Goal: Transaction & Acquisition: Download file/media

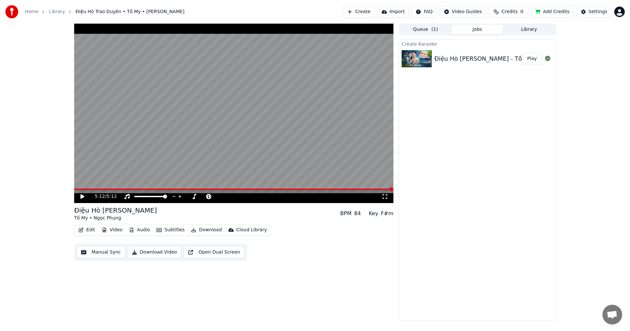
click at [82, 198] on icon at bounding box center [86, 196] width 15 height 5
click at [86, 230] on button "Edit" at bounding box center [87, 229] width 22 height 9
click at [326, 282] on div "Điệu Hò Trao Duyên Tố My • Ngọc Phụng BPM 84 Key F#m Edit Video Audio Subtitles…" at bounding box center [233, 172] width 319 height 297
click at [89, 233] on button "Edit" at bounding box center [87, 229] width 22 height 9
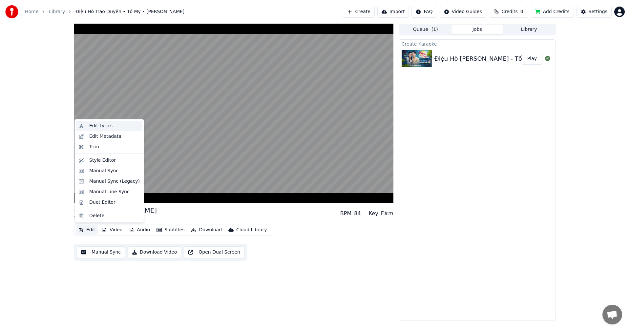
click at [113, 127] on div "Edit Lyrics" at bounding box center [114, 126] width 51 height 7
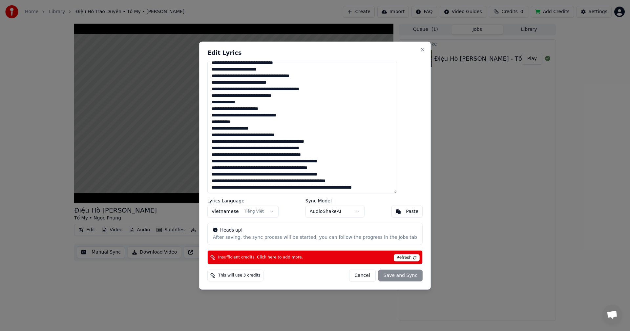
scroll to position [103, 0]
click at [408, 53] on h2 "Edit Lyrics" at bounding box center [314, 53] width 215 height 6
click at [420, 50] on button "Close" at bounding box center [422, 49] width 5 height 5
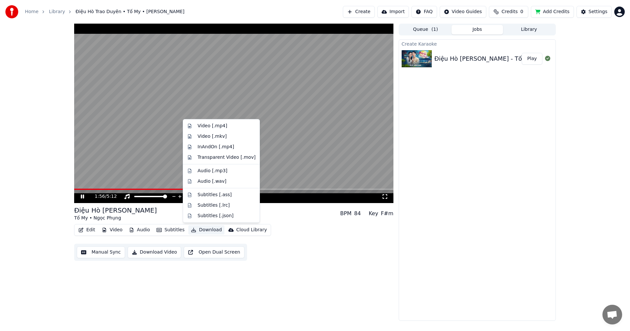
click at [200, 230] on button "Download" at bounding box center [206, 229] width 36 height 9
click at [220, 149] on div "InAndOn [.mp4]" at bounding box center [215, 147] width 37 height 7
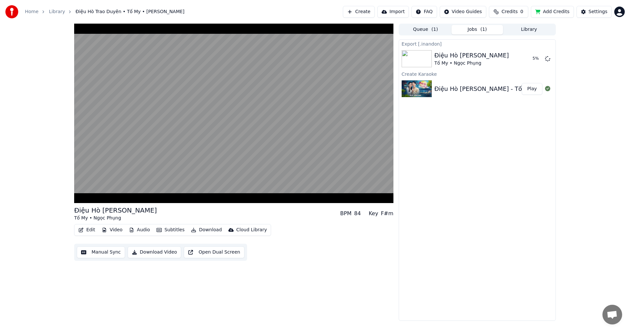
click at [426, 29] on button "Queue ( 1 )" at bounding box center [425, 30] width 52 height 10
